Goal: Navigation & Orientation: Go to known website

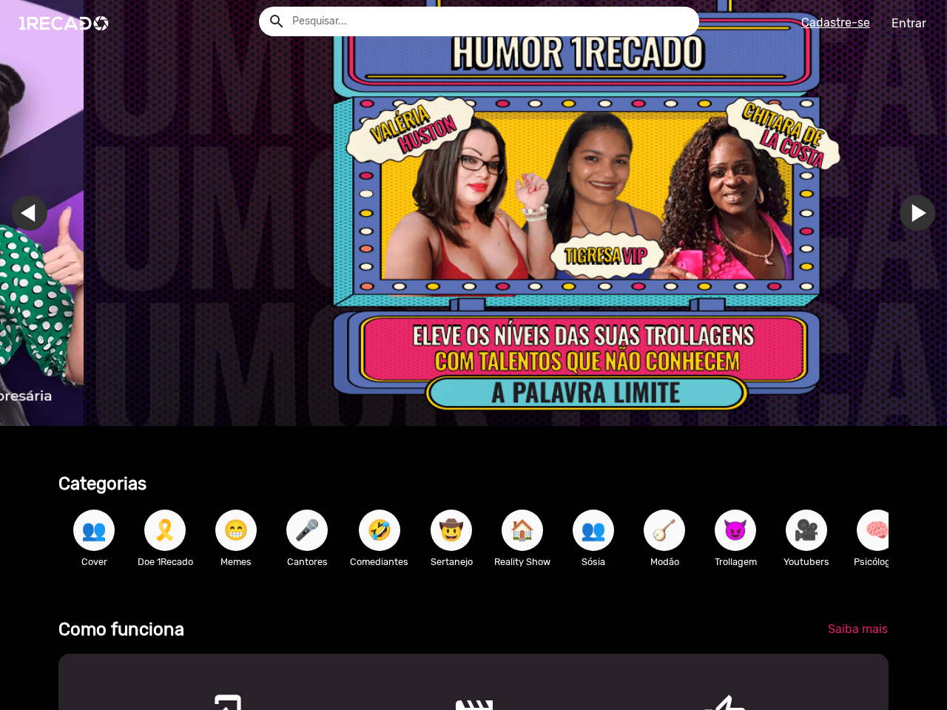
scroll to position [0, 2804]
